Goal: Task Accomplishment & Management: Manage account settings

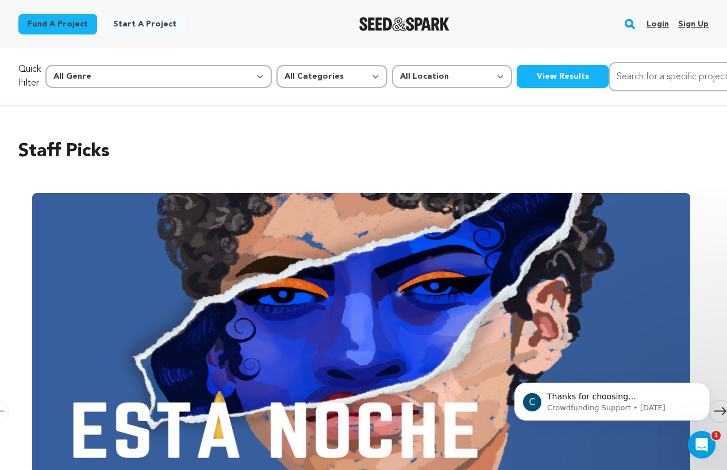
click at [656, 27] on link "Login" at bounding box center [658, 24] width 22 height 18
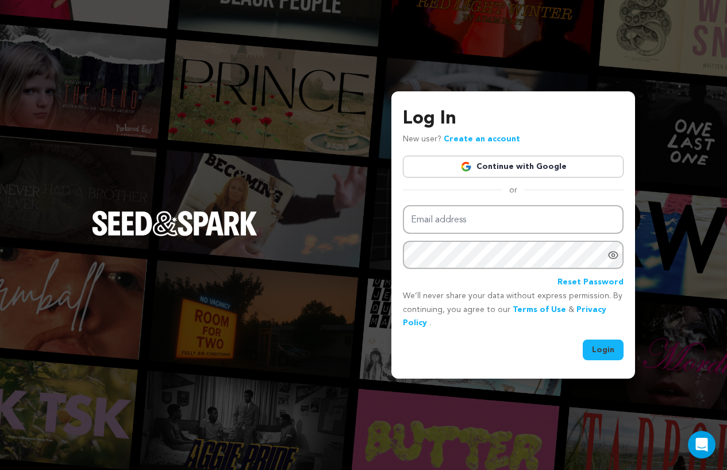
click at [482, 171] on link "Continue with Google" at bounding box center [513, 167] width 221 height 22
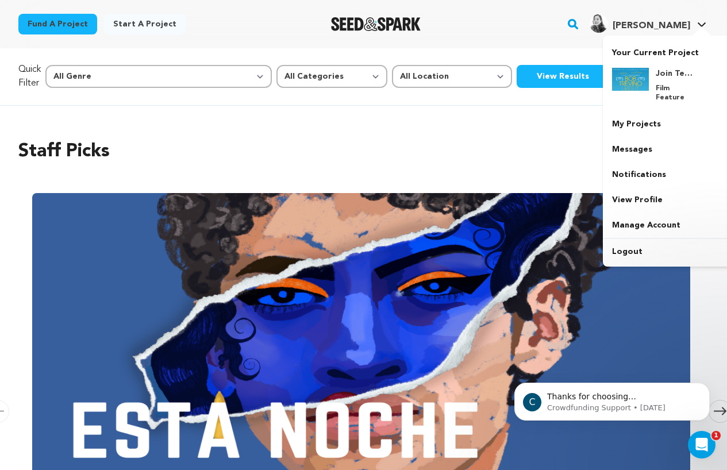
click at [701, 30] on div at bounding box center [701, 31] width 23 height 11
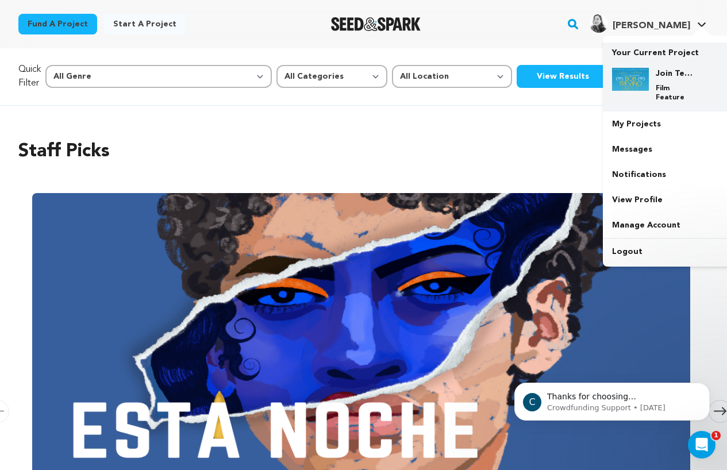
click at [667, 74] on h4 "Join Team [PERSON_NAME]!" at bounding box center [676, 73] width 41 height 11
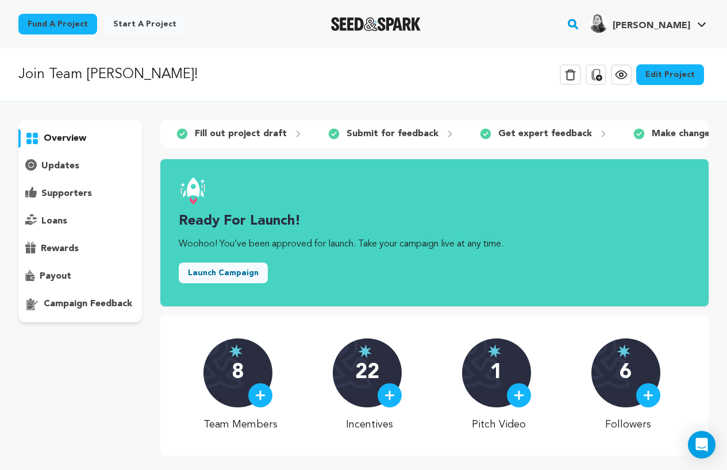
click at [661, 72] on link "Edit Project" at bounding box center [670, 74] width 68 height 21
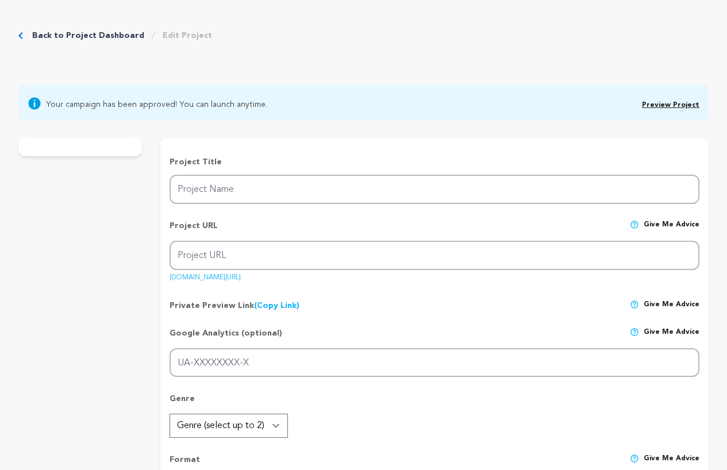
type input "Join Team [PERSON_NAME]!"
type input "teamtrevino"
type input "A lost young woman searches for her estranged father and meets a stranger with …"
type textarea "When lonely 20-something [PERSON_NAME] accidentally befriends a stranger online…"
type textarea "[PERSON_NAME] LIKES IT is a little indie that defied the odds, winning awards a…"
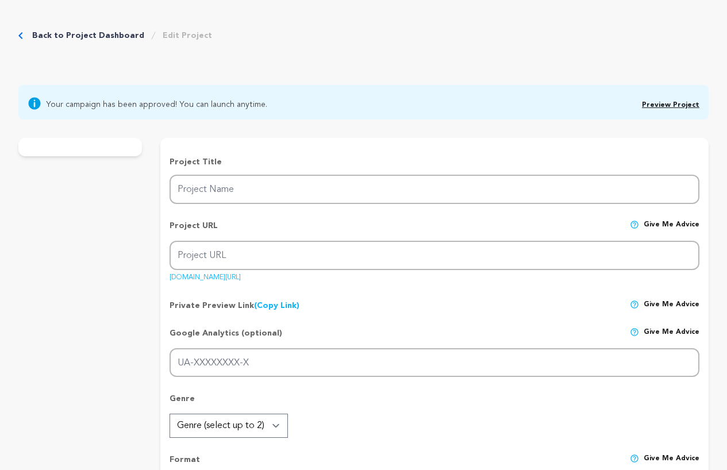
type textarea "[PERSON_NAME] Likes It, Two Joysticks and a Couch, Ghosted, Matched, Seduced: I…"
radio input "true"
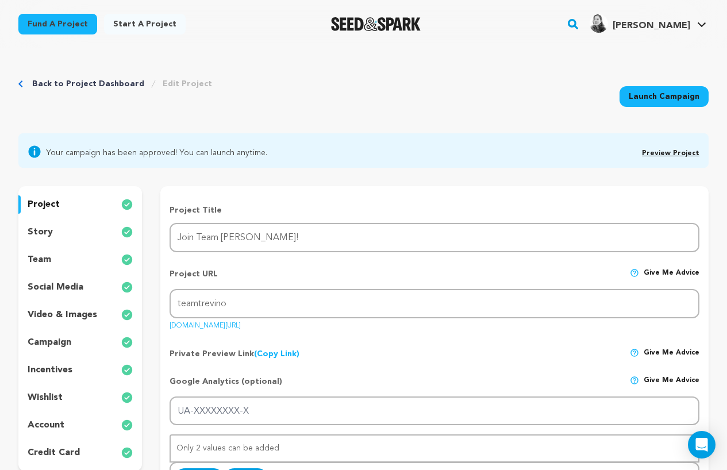
click at [41, 229] on p "story" at bounding box center [40, 232] width 25 height 14
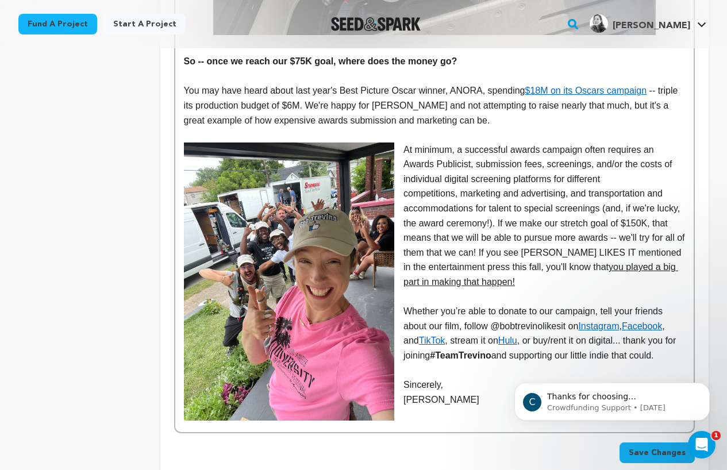
scroll to position [2445, 0]
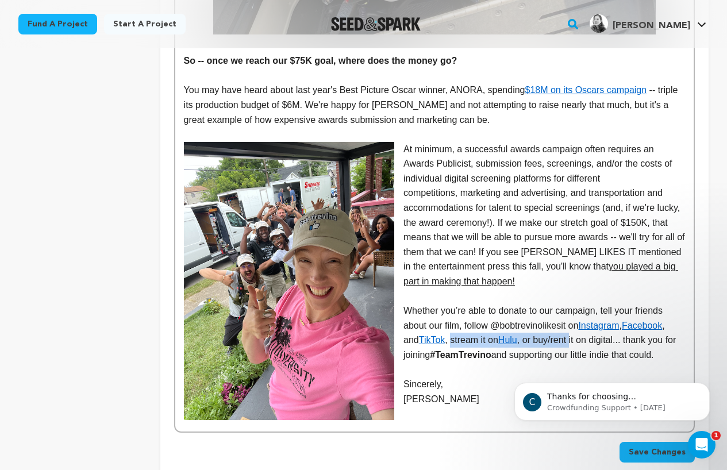
drag, startPoint x: 576, startPoint y: 297, endPoint x: 454, endPoint y: 302, distance: 122.5
click at [454, 303] on p "Whether you’re able to donate to our campaign, tell your friends about our film…" at bounding box center [434, 332] width 501 height 59
click at [456, 303] on p "Whether you’re able to donate to our campaign, tell your friends about our film…" at bounding box center [434, 332] width 501 height 59
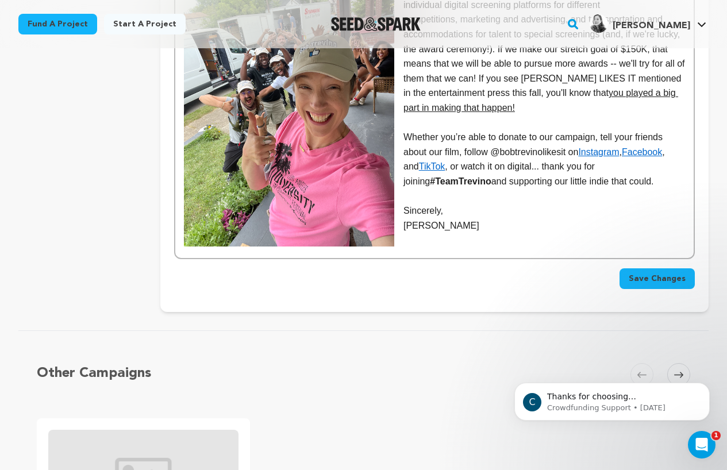
scroll to position [2626, 0]
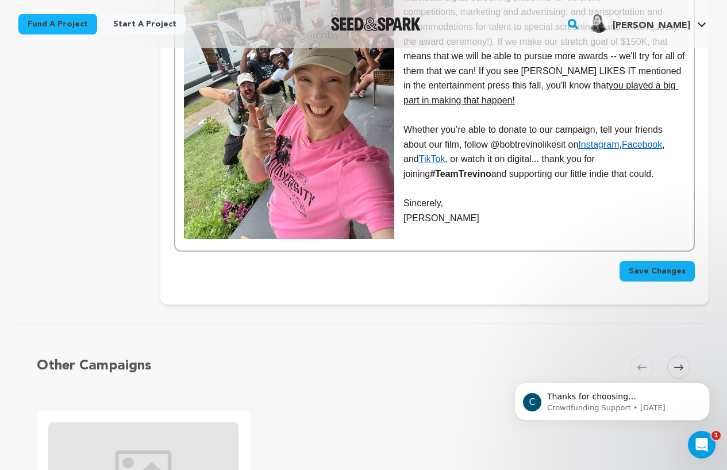
click at [667, 266] on span "Save Changes" at bounding box center [657, 271] width 57 height 11
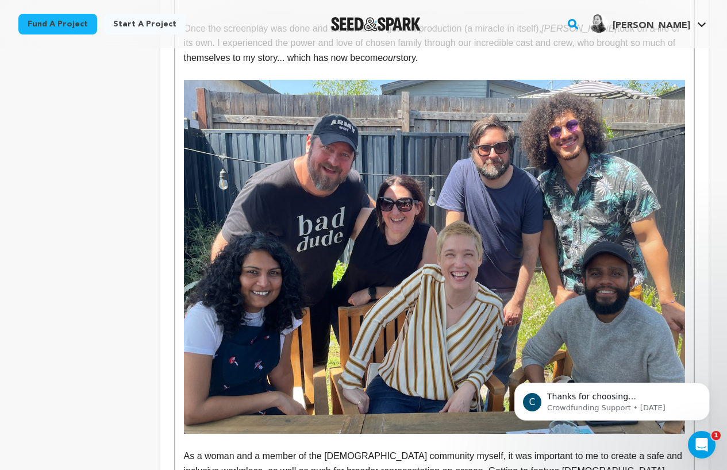
scroll to position [575, 0]
